Goal: Task Accomplishment & Management: Manage account settings

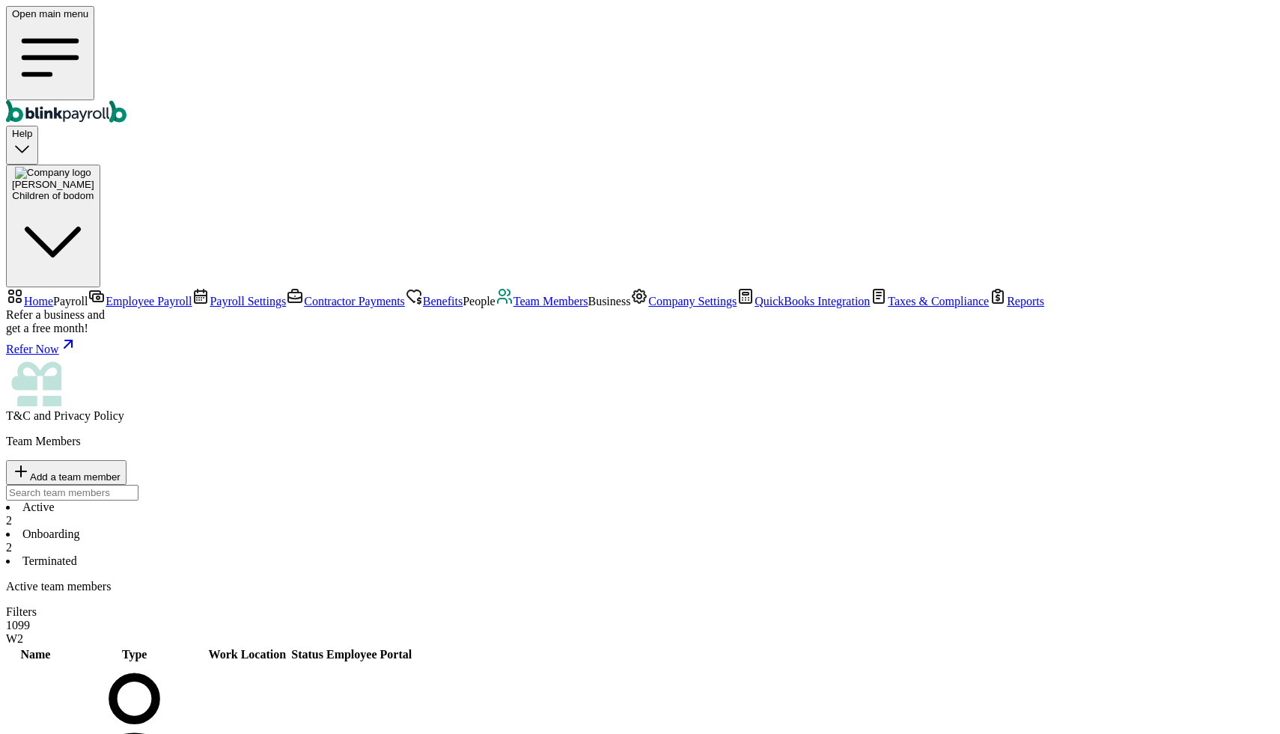
click at [423, 295] on span "Benefits" at bounding box center [443, 301] width 40 height 13
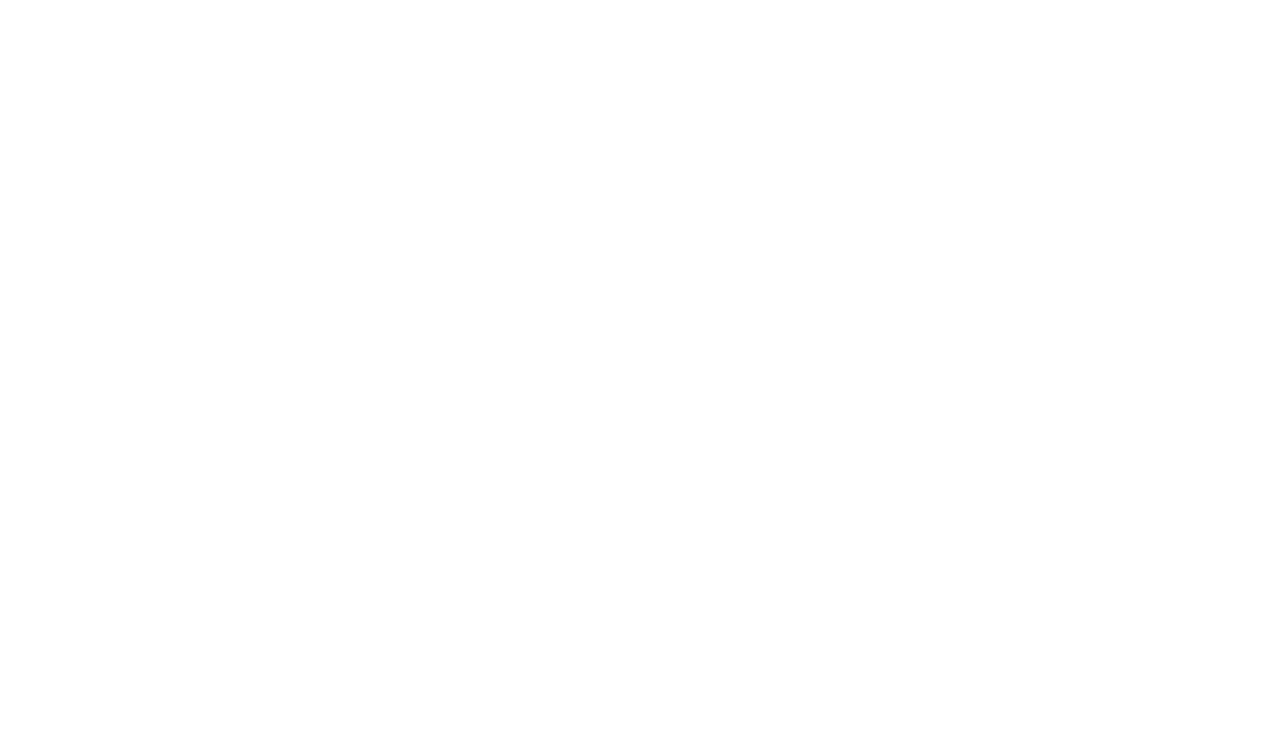
click at [109, 6] on html "Open main menu Help Atul Chauhan Children of bodom Home Payroll Employee Payrol…" at bounding box center [640, 3] width 1280 height 6
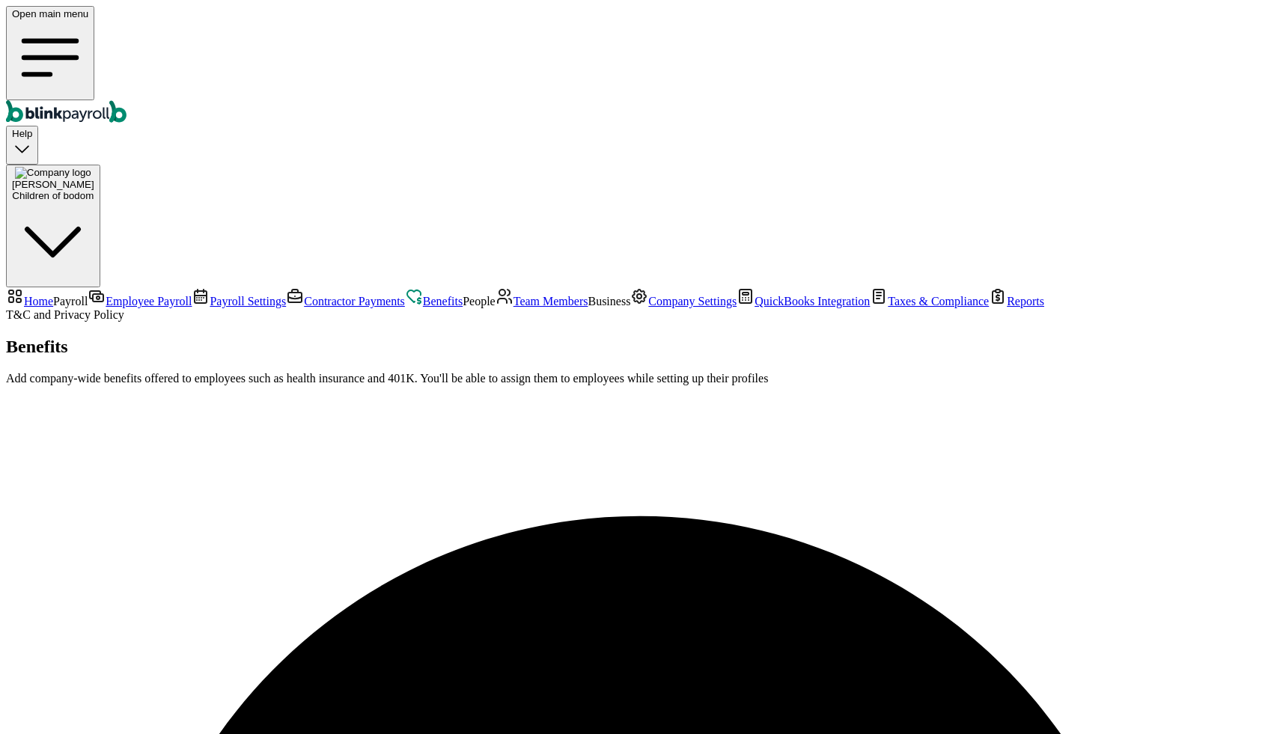
scroll to position [40, 0]
select select "pay_period"
select select "2"
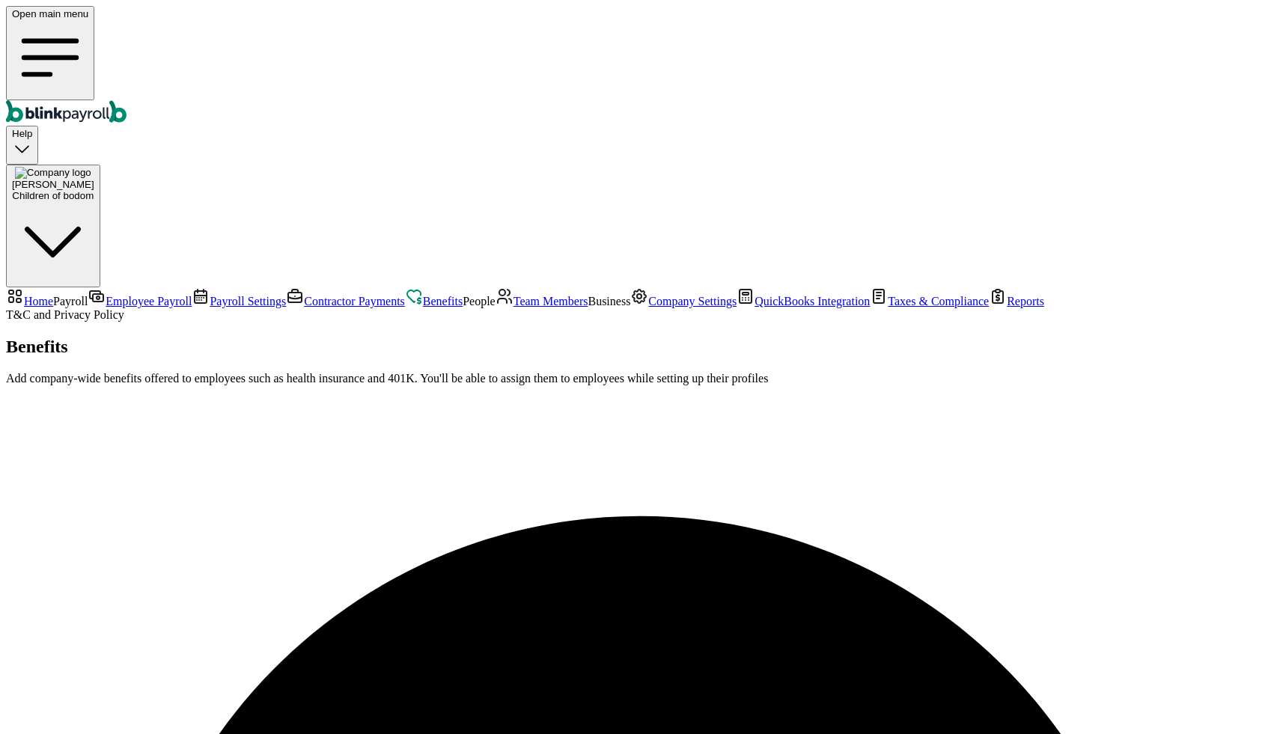
select select "2"
type input "3"
